Goal: Task Accomplishment & Management: Manage account settings

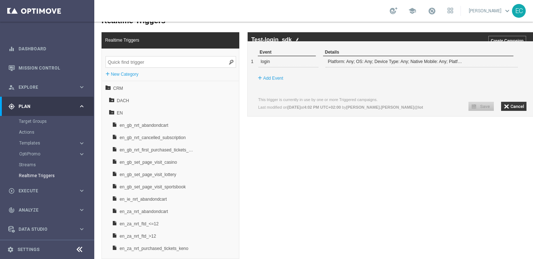
scroll to position [167, 0]
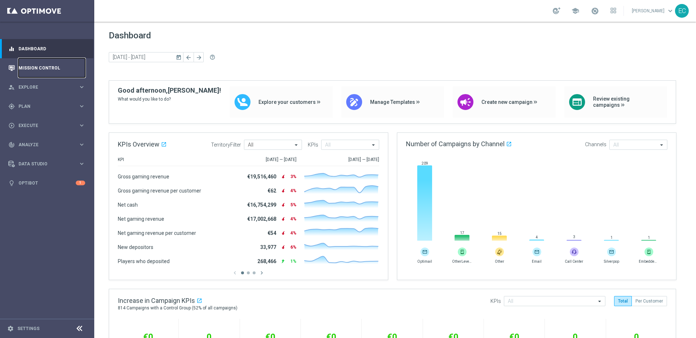
click at [51, 64] on link "Mission Control" at bounding box center [51, 67] width 67 height 19
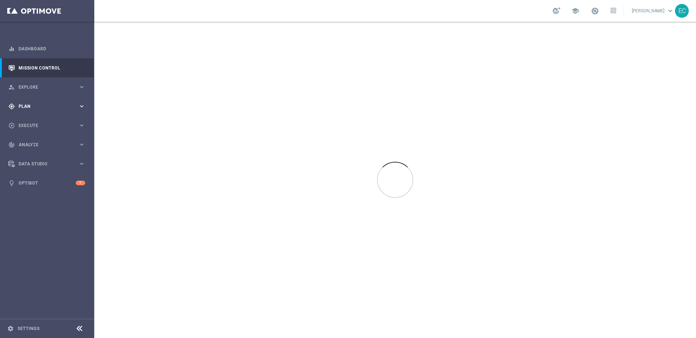
click at [45, 109] on div "gps_fixed Plan keyboard_arrow_right" at bounding box center [46, 106] width 93 height 19
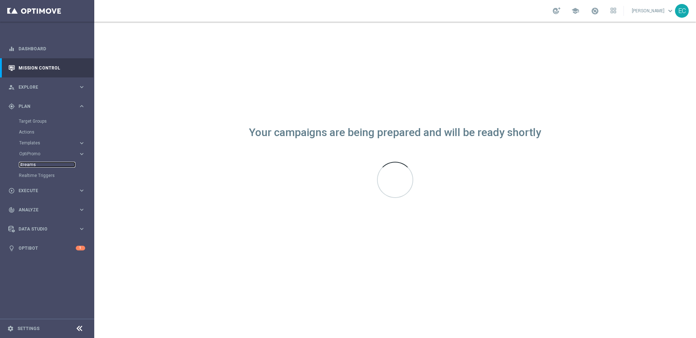
click at [29, 163] on link "Streams" at bounding box center [47, 165] width 57 height 6
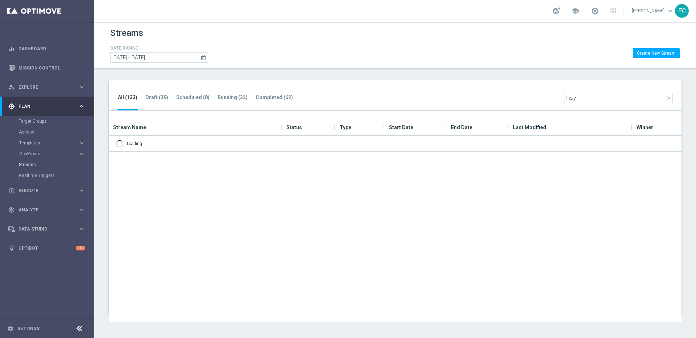
type input "lizzy"
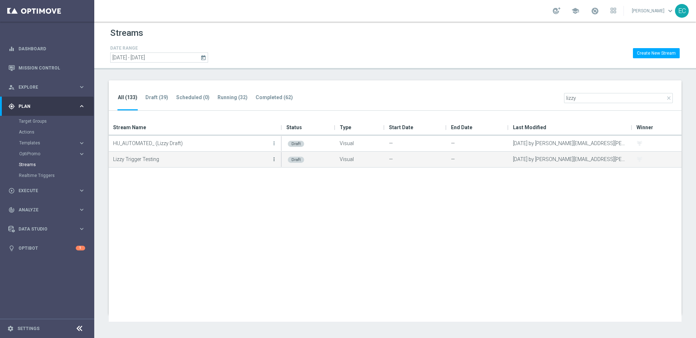
click at [275, 160] on icon "more_vert" at bounding box center [274, 160] width 6 height 6
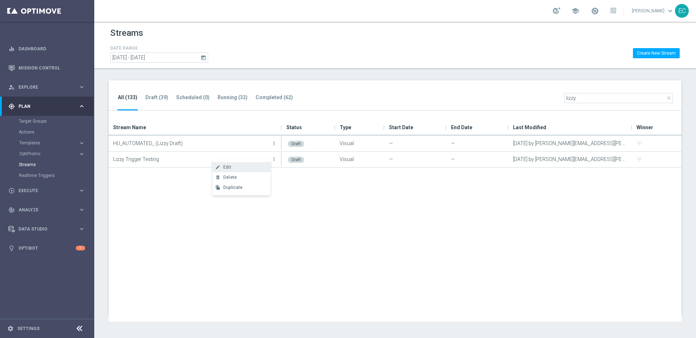
click at [251, 163] on div "create Edit" at bounding box center [241, 167] width 58 height 10
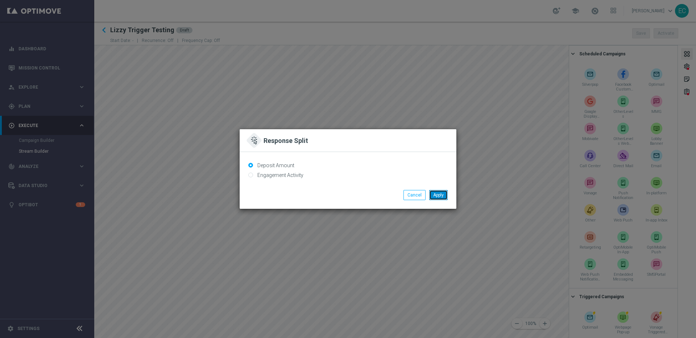
click at [430, 196] on button "Apply" at bounding box center [438, 195] width 18 height 10
click at [265, 175] on label "Engagement Activity" at bounding box center [279, 175] width 48 height 7
click at [253, 175] on input "Engagement Activity" at bounding box center [250, 175] width 5 height 5
radio input "true"
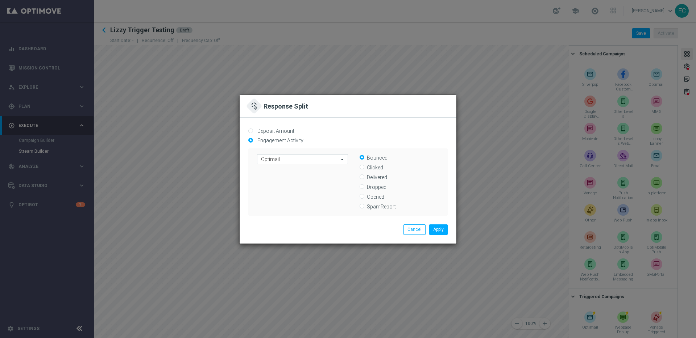
click at [371, 168] on label "Clicked" at bounding box center [403, 167] width 72 height 7
click at [364, 168] on input "Clicked" at bounding box center [361, 168] width 5 height 5
radio input "true"
click at [376, 179] on label "Delivered" at bounding box center [403, 177] width 72 height 7
click at [364, 179] on input "Delivered" at bounding box center [361, 177] width 5 height 5
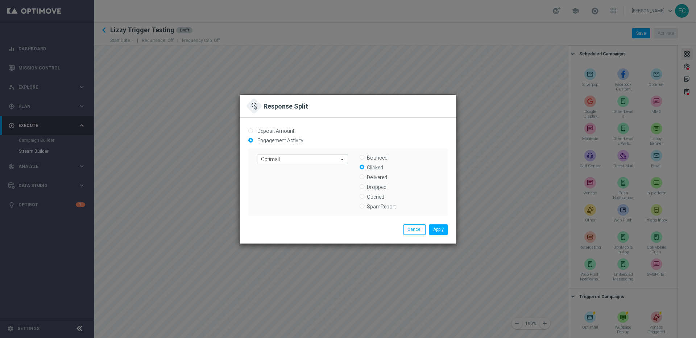
radio input "true"
click at [374, 185] on label "Dropped" at bounding box center [403, 187] width 72 height 7
click at [364, 185] on input "Dropped" at bounding box center [361, 187] width 5 height 5
radio input "true"
click at [373, 199] on label "Opened" at bounding box center [403, 196] width 72 height 7
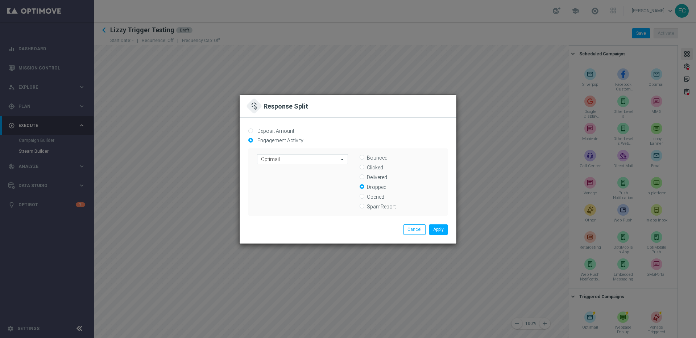
click at [364, 199] on input "Opened" at bounding box center [361, 197] width 5 height 5
radio input "true"
click at [372, 205] on label "SpamReport" at bounding box center [403, 206] width 72 height 7
click at [364, 205] on input "SpamReport" at bounding box center [361, 207] width 5 height 5
radio input "true"
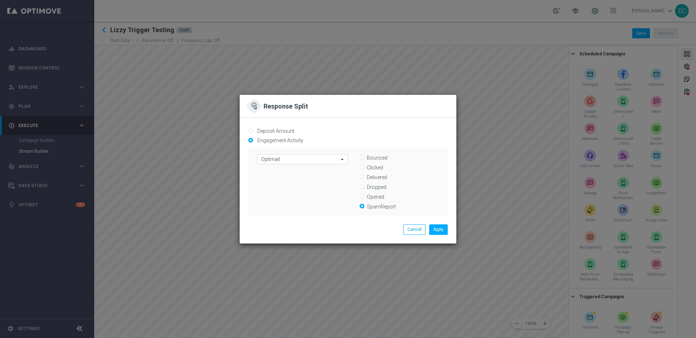
click at [372, 158] on label "Bounced" at bounding box center [403, 157] width 72 height 7
click at [364, 158] on input "Bounced" at bounding box center [361, 158] width 5 height 5
radio input "true"
click at [282, 131] on label "Deposit Amount" at bounding box center [274, 131] width 39 height 7
click at [253, 131] on input "Deposit Amount" at bounding box center [250, 131] width 5 height 5
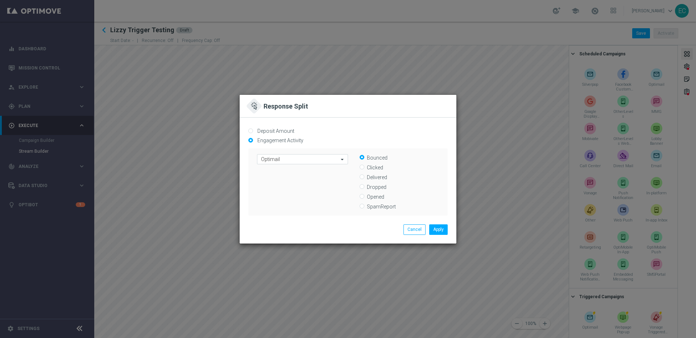
radio input "true"
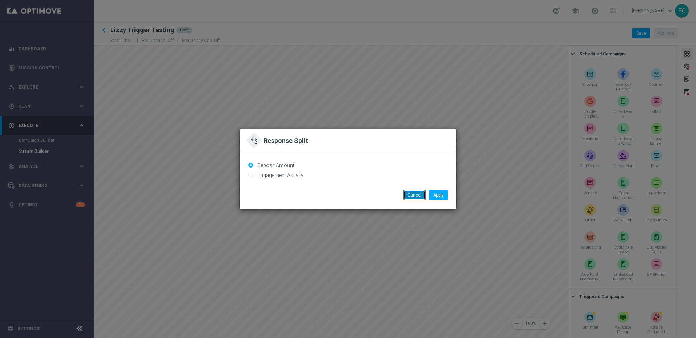
click at [417, 197] on button "Cancel" at bounding box center [414, 195] width 22 height 10
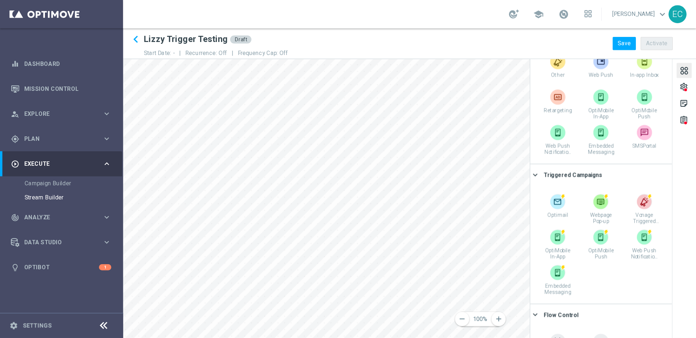
scroll to position [163, 0]
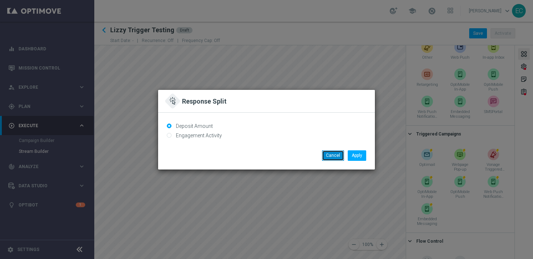
click at [329, 159] on button "Cancel" at bounding box center [333, 155] width 22 height 10
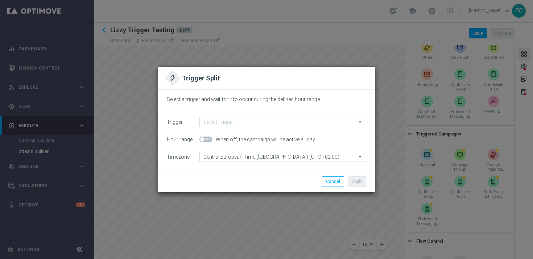
click at [241, 115] on div "Select a trigger and wait for it to occur during the defined hour range" at bounding box center [266, 106] width 199 height 21
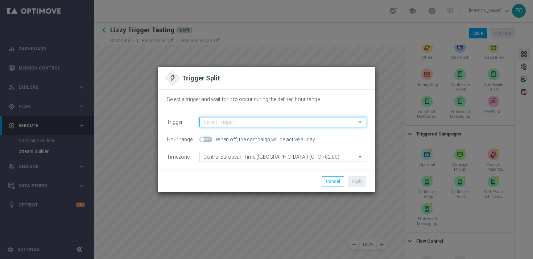
click at [243, 121] on input at bounding box center [282, 122] width 167 height 10
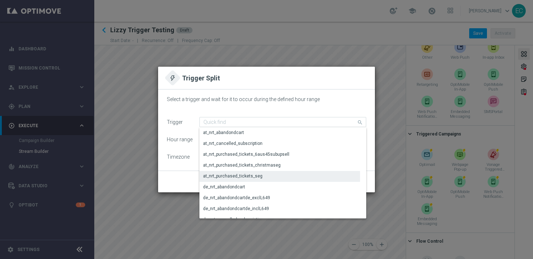
click at [242, 180] on div "at_nrt_purchased_tickets_seg" at bounding box center [279, 176] width 160 height 10
type input "at_nrt_purchased_tickets_seg"
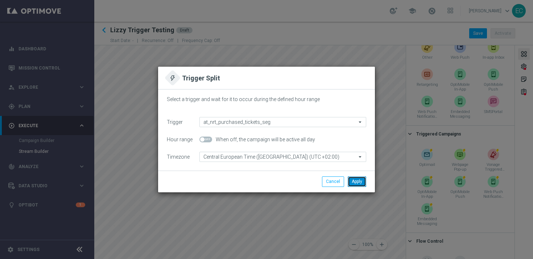
click at [356, 182] on button "Apply" at bounding box center [356, 181] width 18 height 10
click at [331, 179] on button "Cancel" at bounding box center [333, 181] width 22 height 10
click at [321, 183] on li "Cancel" at bounding box center [333, 181] width 26 height 10
click at [326, 183] on button "Cancel" at bounding box center [333, 181] width 22 height 10
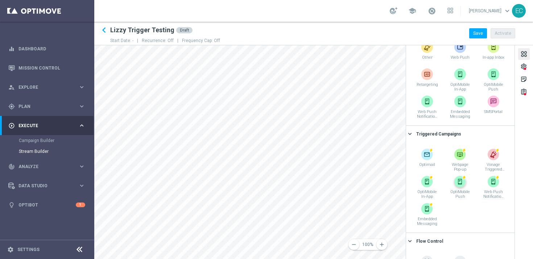
click at [454, 189] on div "remove 100% add settings sticky_note_2 assignment Scheduled Campaigns keyboard_…" at bounding box center [313, 152] width 438 height 214
click at [461, 180] on div "remove 100% add settings sticky_note_2 assignment Scheduled Campaigns keyboard_…" at bounding box center [313, 152] width 438 height 214
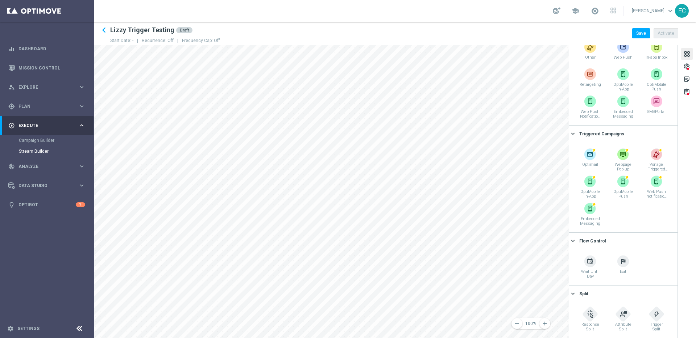
click at [628, 213] on div "remove 100% add settings sticky_note_2 assignment Scheduled Campaigns keyboard_…" at bounding box center [394, 191] width 601 height 293
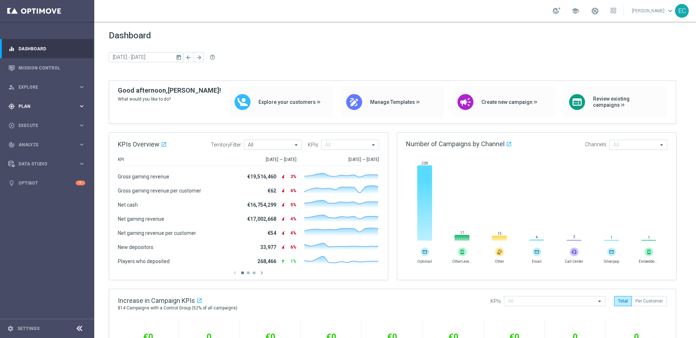
click at [44, 104] on span "Plan" at bounding box center [48, 106] width 60 height 4
click at [27, 325] on footer "settings Settings" at bounding box center [47, 328] width 94 height 19
click at [28, 330] on link "Settings" at bounding box center [28, 329] width 22 height 4
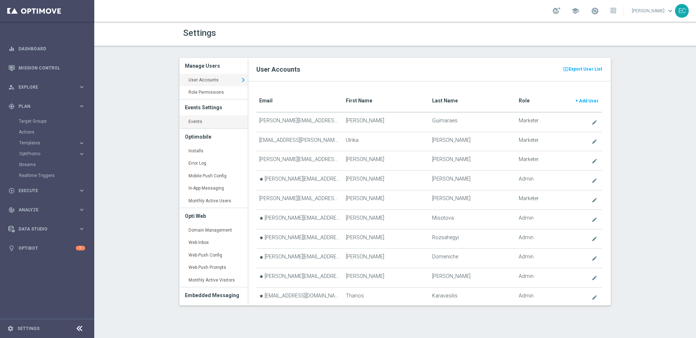
click at [207, 120] on link "Events keyboard_arrow_right" at bounding box center [213, 122] width 68 height 13
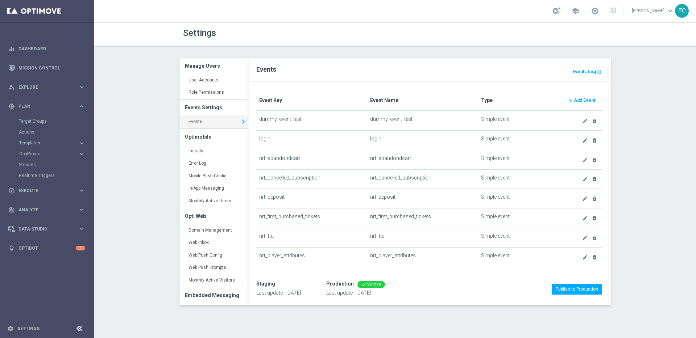
click at [579, 103] on link "add Add Event" at bounding box center [581, 100] width 35 height 10
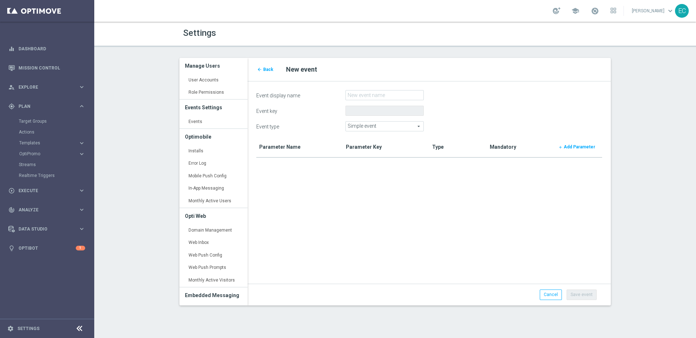
click at [385, 125] on span "Simple event" at bounding box center [385, 126] width 78 height 9
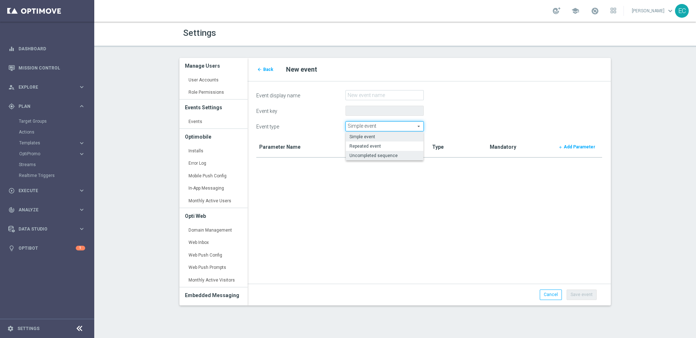
click at [371, 154] on span "Uncompleted sequence" at bounding box center [384, 156] width 70 height 6
type input "Uncompleted sequence"
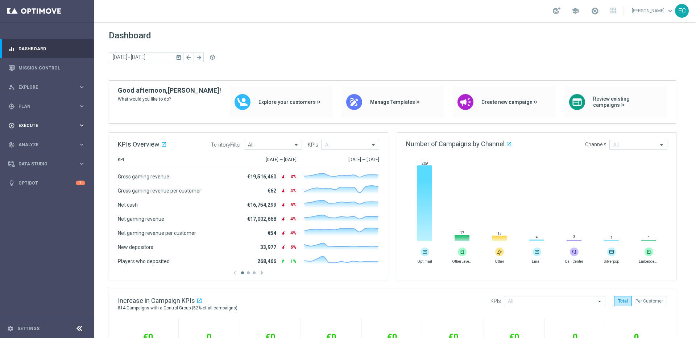
click at [51, 125] on span "Execute" at bounding box center [48, 126] width 60 height 4
click at [43, 114] on div "gps_fixed Plan keyboard_arrow_right" at bounding box center [46, 106] width 93 height 19
click at [46, 144] on span "Templates" at bounding box center [45, 143] width 52 height 4
click at [34, 152] on link "Optimail" at bounding box center [48, 154] width 53 height 6
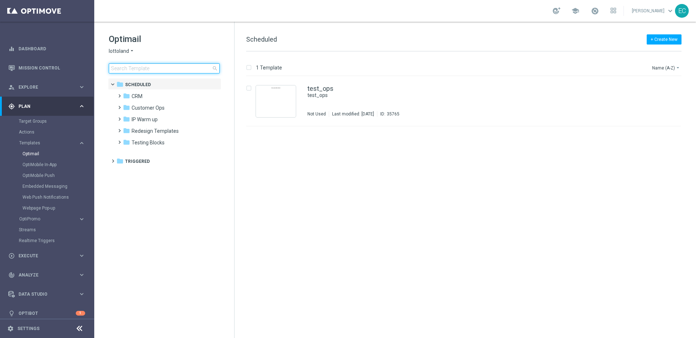
click at [163, 71] on input at bounding box center [164, 68] width 111 height 10
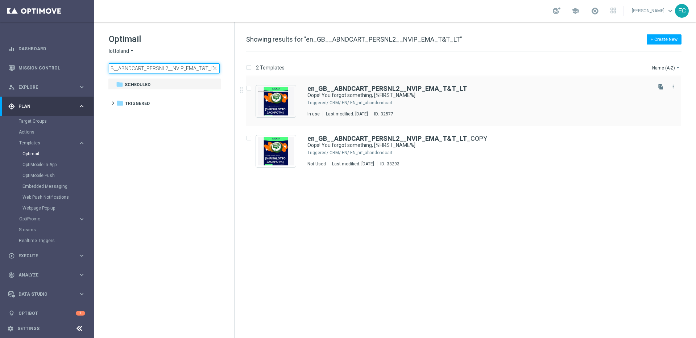
type input "en_GB__ABNDCART_PERSNL2__NVIP_EMA_T&T_LT"
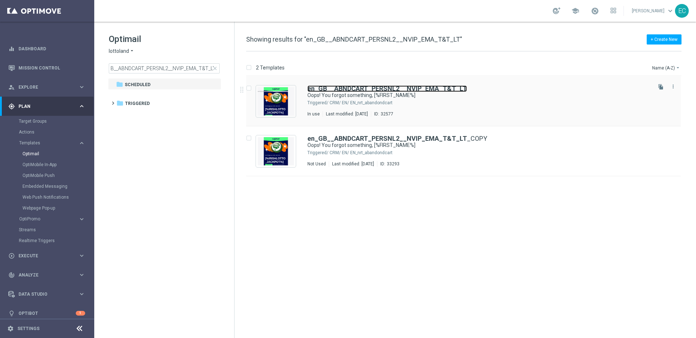
scroll to position [0, 0]
click at [413, 88] on b "en_GB__ABNDCART_PERSNL2__NVIP_EMA_T&T_LT" at bounding box center [386, 89] width 159 height 8
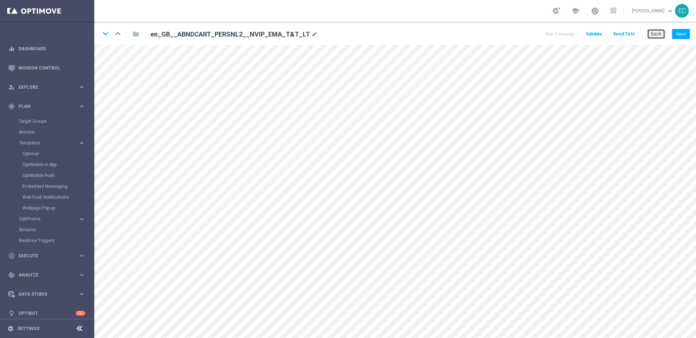
click at [657, 35] on button "Back" at bounding box center [656, 34] width 18 height 10
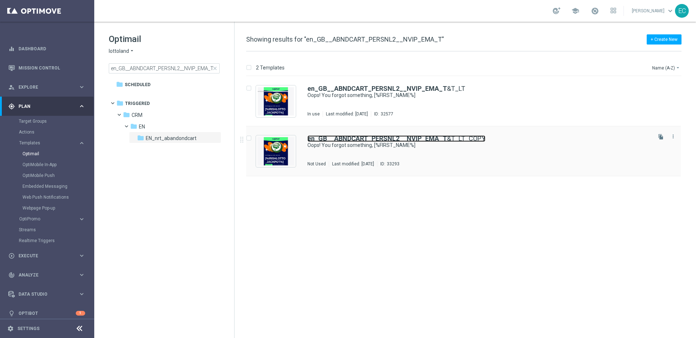
click at [347, 139] on b "en_GB__ABNDCART_PERSNL2__NVIP_EMA_T" at bounding box center [376, 139] width 139 height 8
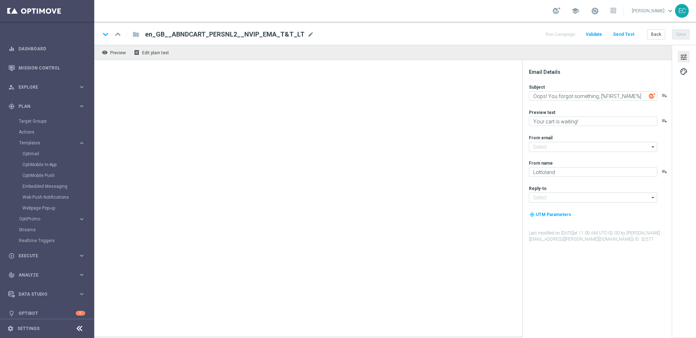
type input "mail@crm.lottoland.com"
type input "support@lottoland.co.uk"
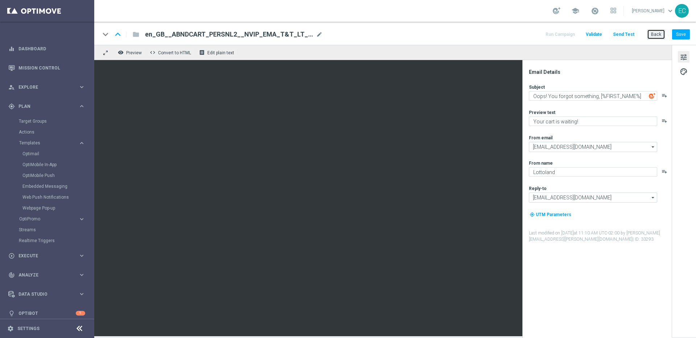
click at [657, 34] on button "Back" at bounding box center [656, 34] width 18 height 10
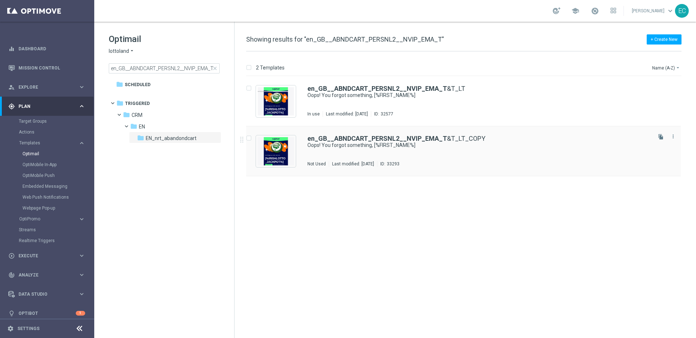
click at [249, 138] on input "Press SPACE to select this row." at bounding box center [248, 139] width 5 height 5
click at [578, 67] on p "Duplicate" at bounding box center [568, 68] width 20 height 6
checkbox input "false"
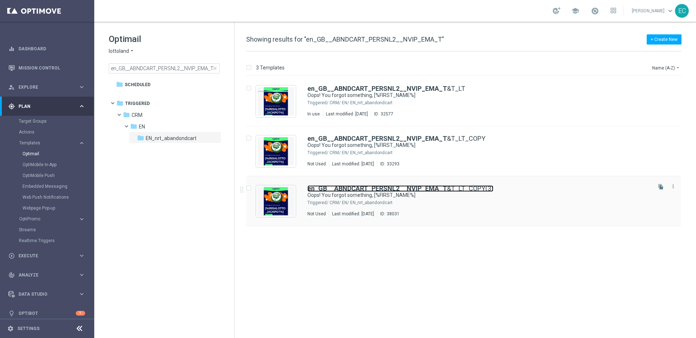
click at [414, 191] on b "en_GB__ABNDCART_PERSNL2__NVIP_EMA_T" at bounding box center [376, 189] width 139 height 8
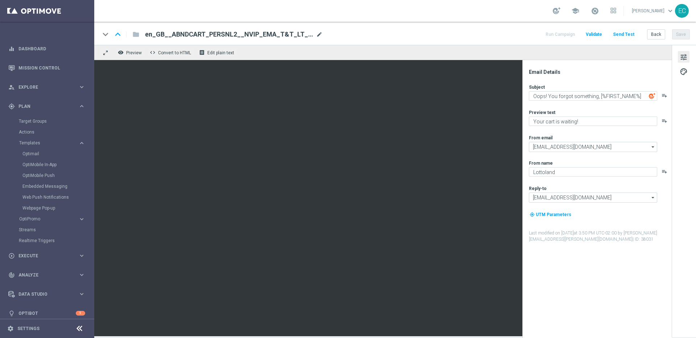
click at [321, 35] on span "mode_edit" at bounding box center [319, 34] width 7 height 7
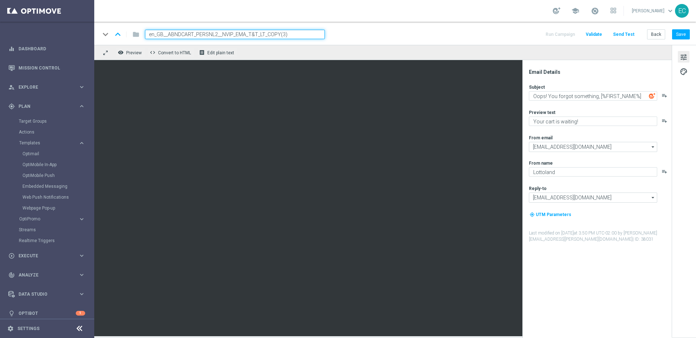
drag, startPoint x: 164, startPoint y: 34, endPoint x: 156, endPoint y: 34, distance: 8.0
click at [156, 34] on input "en_GB__ABNDCART_PERSNL2__NVIP_EMA_T&T_LT_COPY(3)" at bounding box center [235, 34] width 180 height 9
click at [213, 33] on input "en_IE__ABNDCART_PERSNL2__NVIP_EMA_T&T_LT_COPY(3)" at bounding box center [235, 34] width 180 height 9
click at [286, 32] on input "en_IE__ABNDCART_PERSNL1__NVIP_EMA_T&T_LT_COPY(3)" at bounding box center [235, 34] width 180 height 9
type input "en_IE__ABNDCART_PERSNL1__NVIP_EMA_T&T_LT"
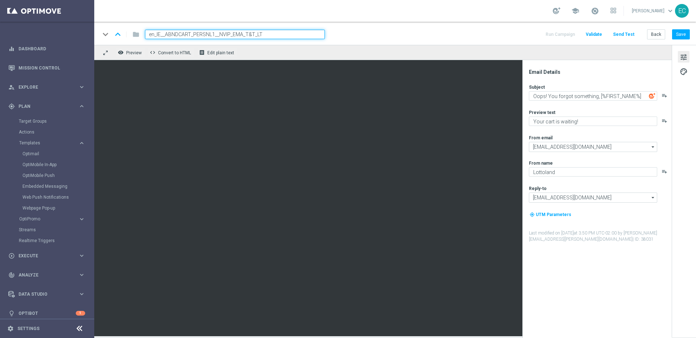
click at [347, 37] on div "keyboard_arrow_down keyboard_arrow_up folder en_IE__ABNDCART_PERSNL1__NVIP_EMA_…" at bounding box center [394, 34] width 589 height 9
click at [687, 34] on button "Save" at bounding box center [681, 34] width 18 height 10
click at [681, 34] on button "Save" at bounding box center [681, 34] width 18 height 10
click at [295, 34] on input "en_IE__ABNDCART_PERSNL1__NVIP_EMA_T&T_LT" at bounding box center [235, 34] width 180 height 9
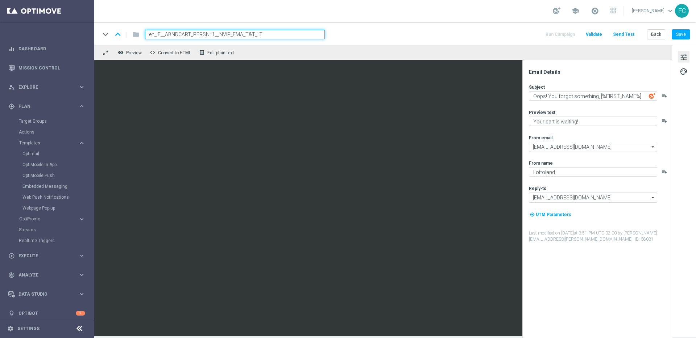
click at [295, 34] on input "en_IE__ABNDCART_PERSNL1__NVIP_EMA_T&T_LT" at bounding box center [235, 34] width 180 height 9
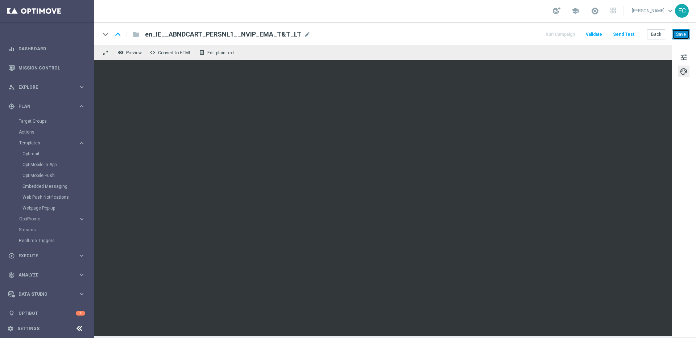
click at [687, 34] on button "Save" at bounding box center [681, 34] width 18 height 10
